Goal: Task Accomplishment & Management: Use online tool/utility

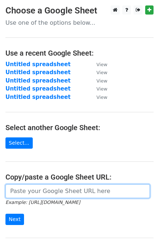
click at [38, 191] on input "url" at bounding box center [77, 191] width 144 height 14
paste input "[URL][DOMAIN_NAME]"
type input "[URL][DOMAIN_NAME]"
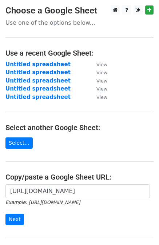
scroll to position [0, 0]
click at [12, 215] on input "Next" at bounding box center [14, 218] width 19 height 11
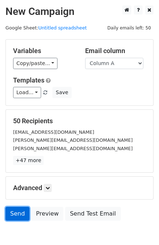
click at [15, 215] on link "Send" at bounding box center [17, 214] width 24 height 14
